Goal: Information Seeking & Learning: Learn about a topic

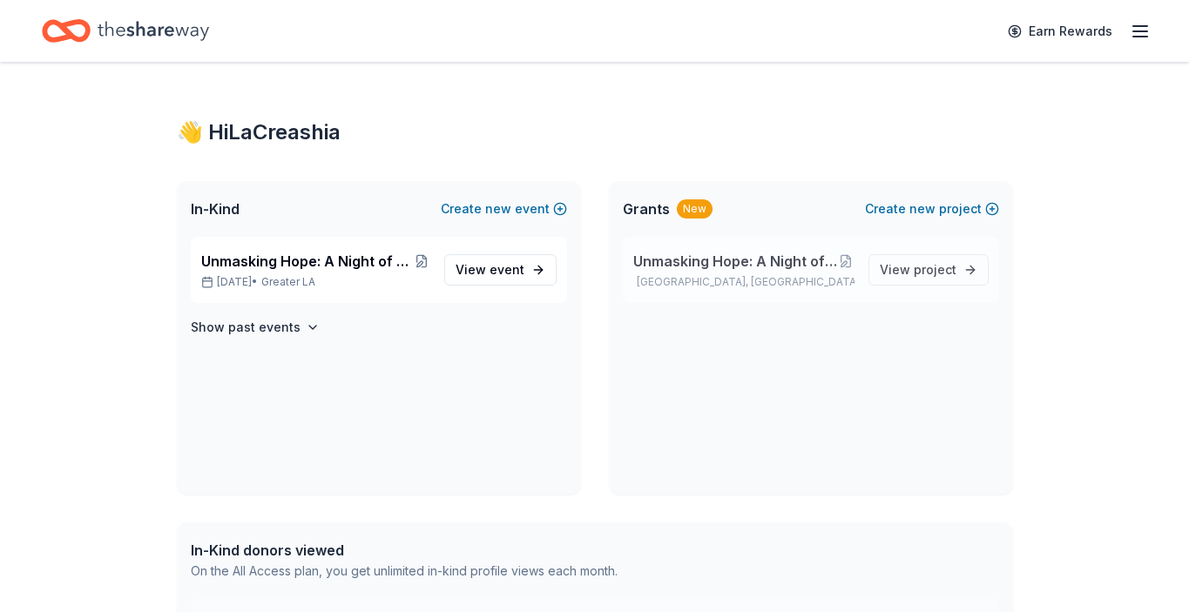
click at [750, 287] on p "[GEOGRAPHIC_DATA], [GEOGRAPHIC_DATA]" at bounding box center [743, 282] width 221 height 14
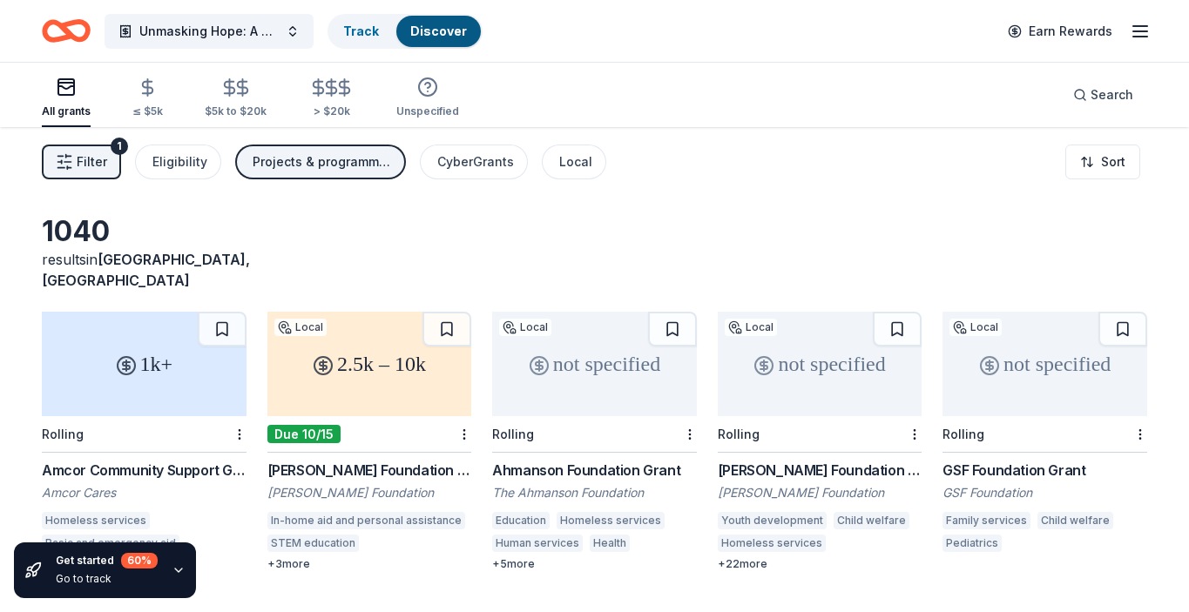
click at [104, 149] on button "Filter 1" at bounding box center [81, 162] width 79 height 35
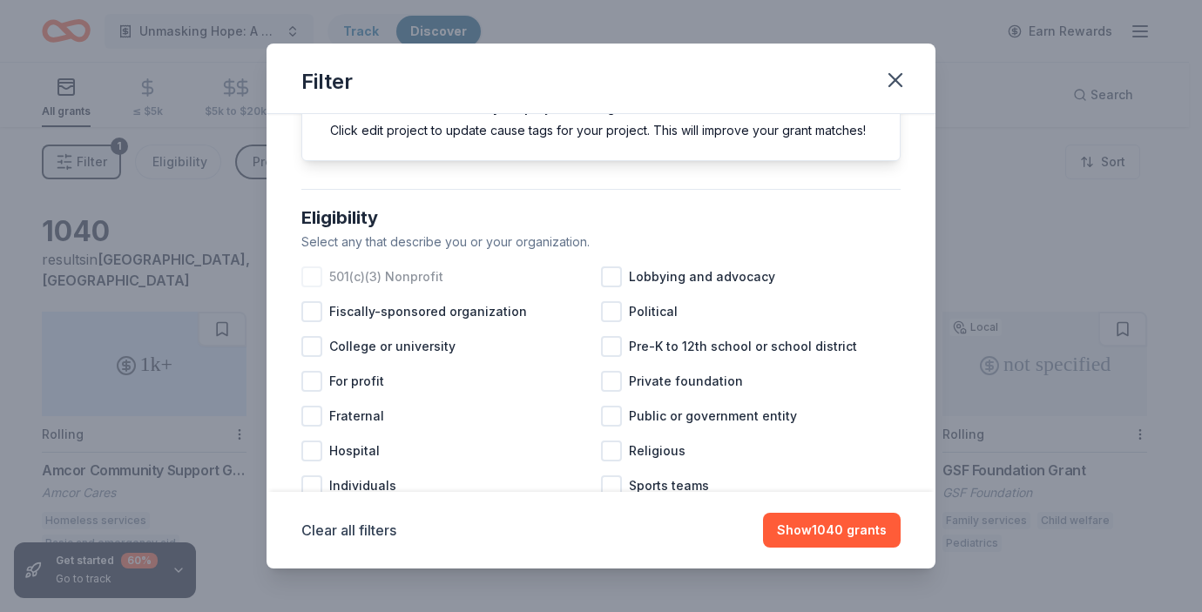
scroll to position [112, 0]
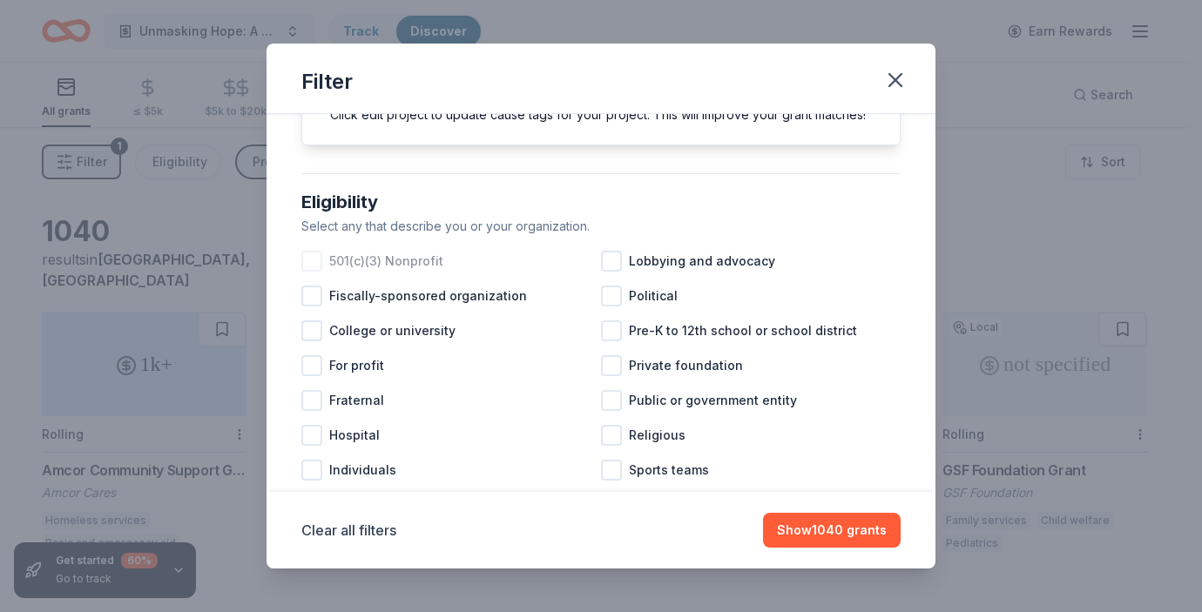
click at [393, 272] on span "501(c)(3) Nonprofit" at bounding box center [386, 261] width 114 height 21
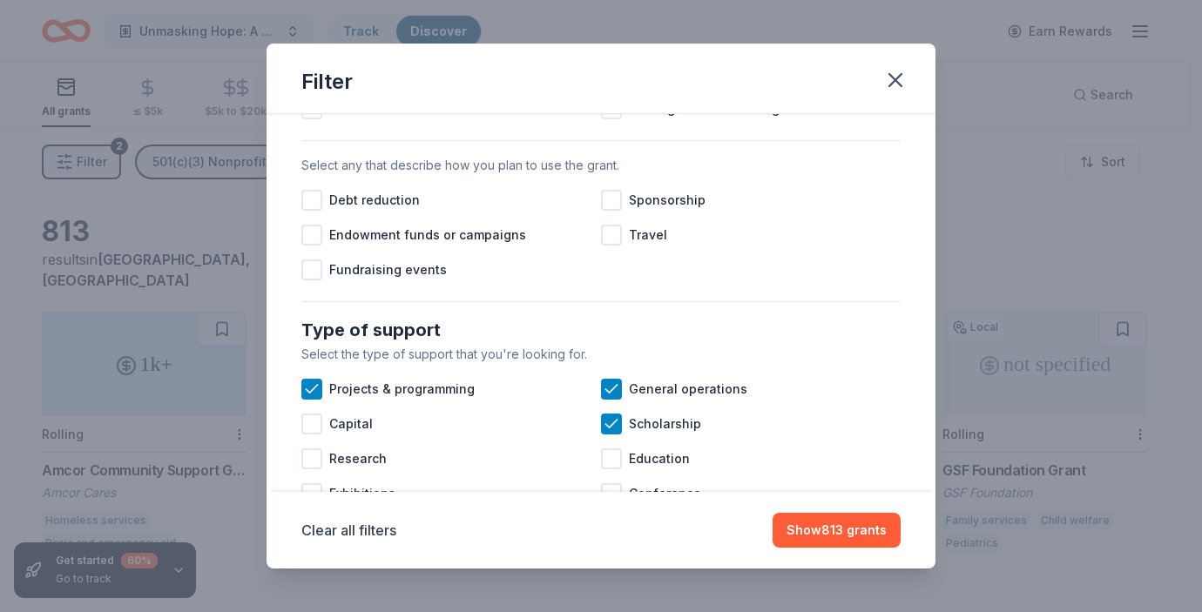
scroll to position [523, 0]
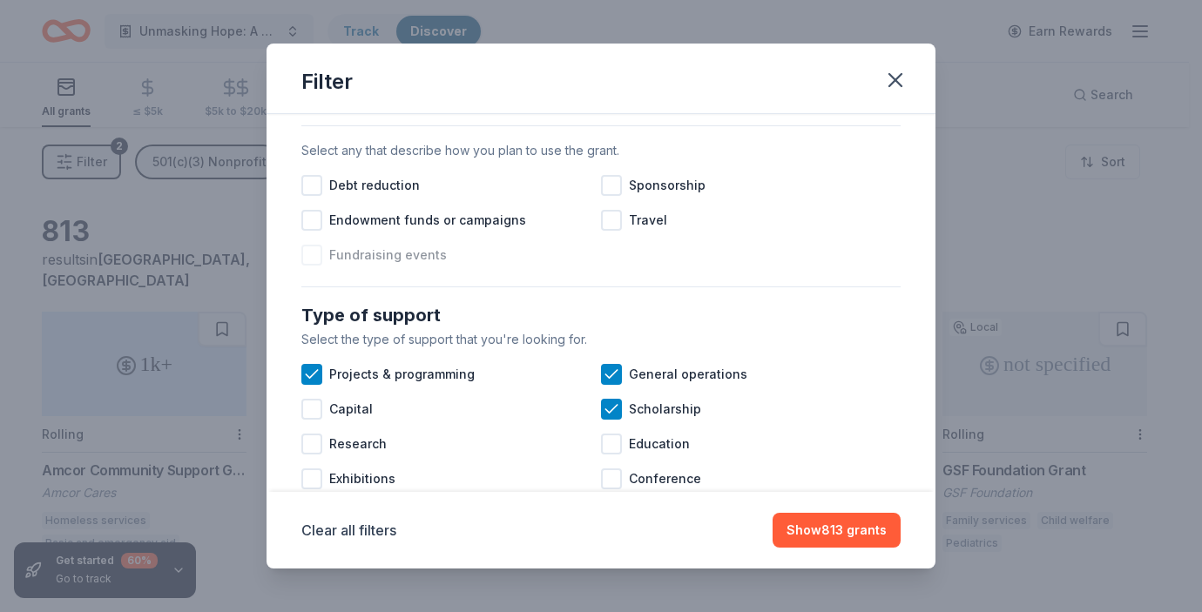
click at [405, 266] on span "Fundraising events" at bounding box center [388, 255] width 118 height 21
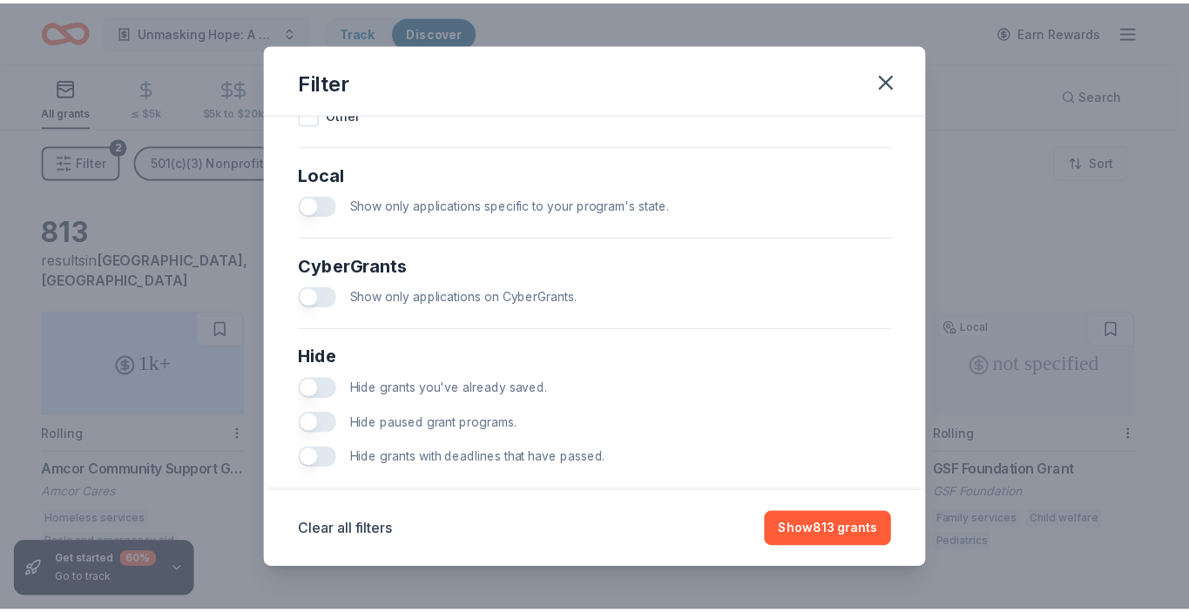
scroll to position [1001, 0]
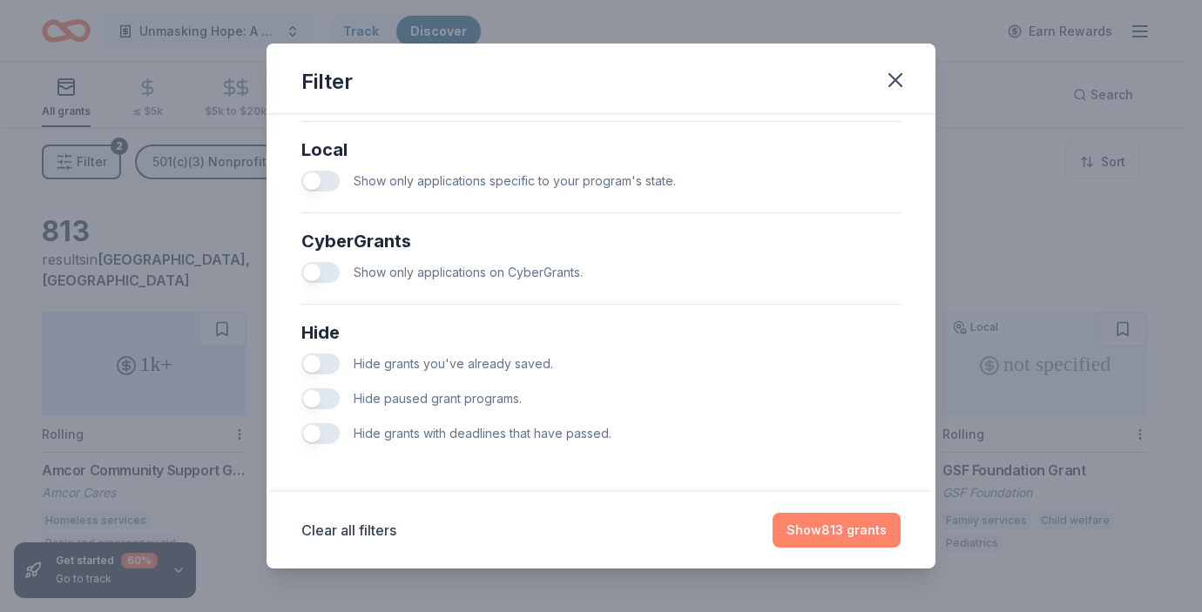
click at [813, 533] on button "Show 813 grants" at bounding box center [836, 530] width 128 height 35
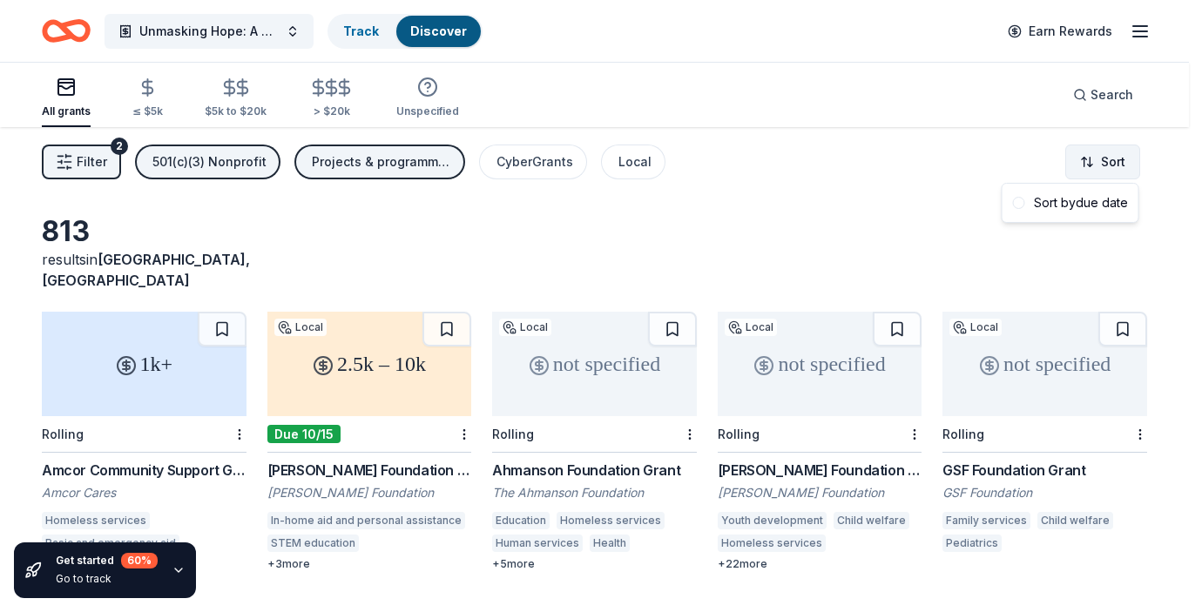
click at [1099, 178] on html "Unmasking Hope: A Night of Unity and Change Fundraising Gala Track Discover Ear…" at bounding box center [601, 306] width 1202 height 612
click at [1061, 215] on div "Sort by due date" at bounding box center [1070, 202] width 129 height 31
